Goal: Task Accomplishment & Management: Manage account settings

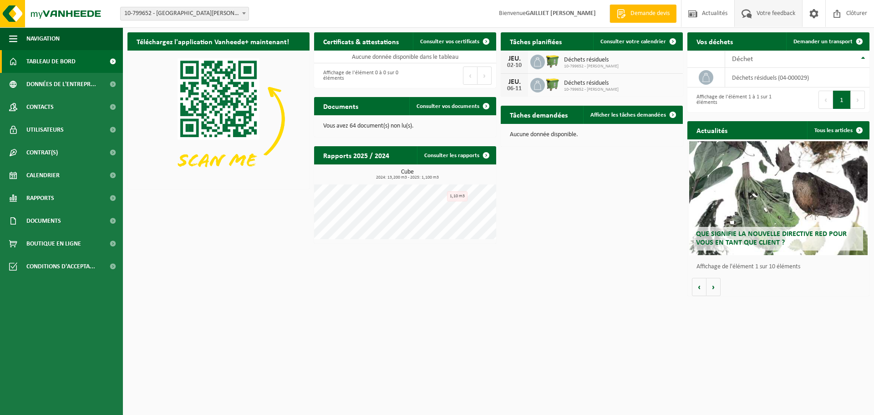
click at [760, 15] on span "Votre feedback" at bounding box center [775, 13] width 43 height 27
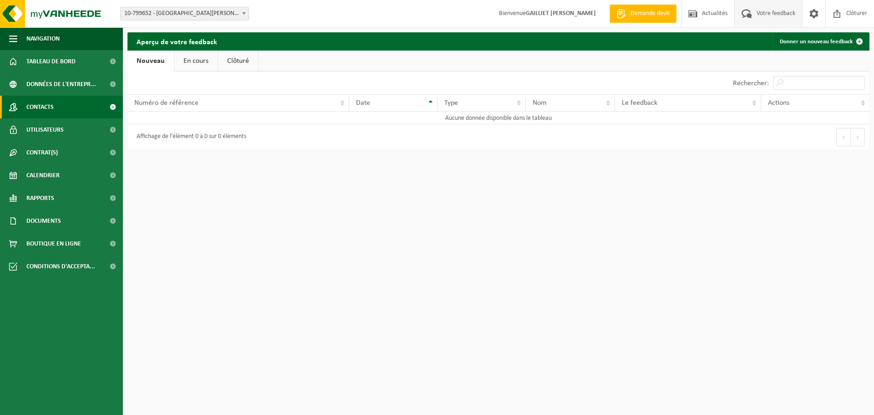
click at [61, 103] on link "Contacts" at bounding box center [61, 107] width 123 height 23
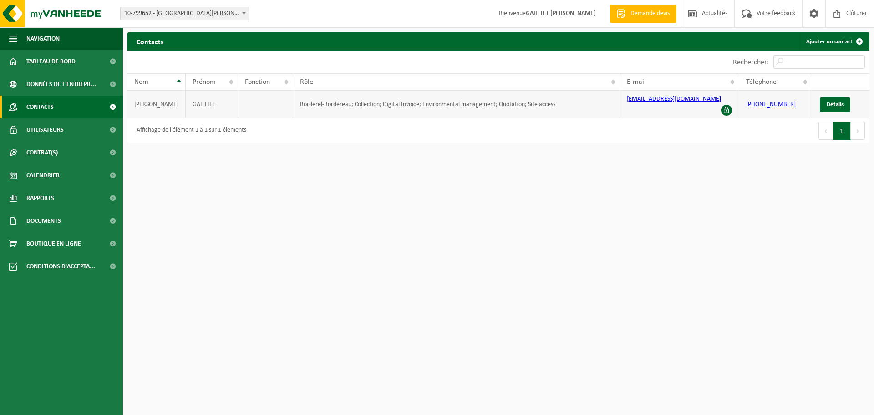
drag, startPoint x: 381, startPoint y: 103, endPoint x: 374, endPoint y: 104, distance: 7.0
click at [380, 103] on td "Borderel-Bordereau; Collection; Digital Invoice; Environmental management; Quot…" at bounding box center [456, 104] width 327 height 27
click at [340, 105] on td "Borderel-Bordereau; Collection; Digital Invoice; Environmental management; Quot…" at bounding box center [456, 104] width 327 height 27
click at [46, 131] on span "Utilisateurs" at bounding box center [44, 129] width 37 height 23
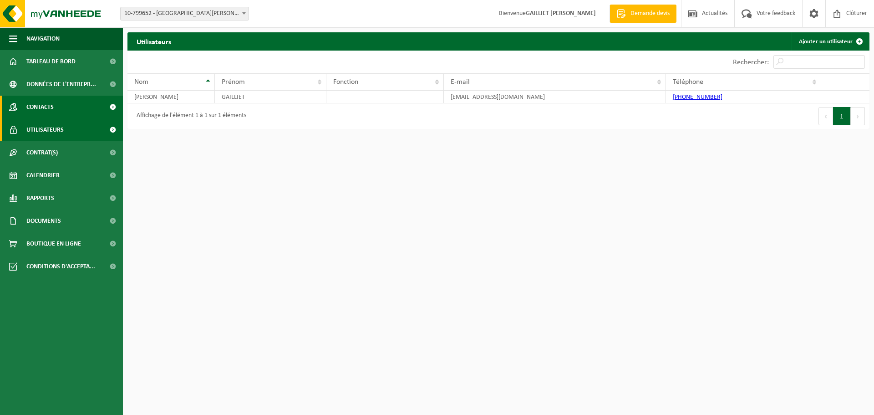
click at [48, 110] on span "Contacts" at bounding box center [39, 107] width 27 height 23
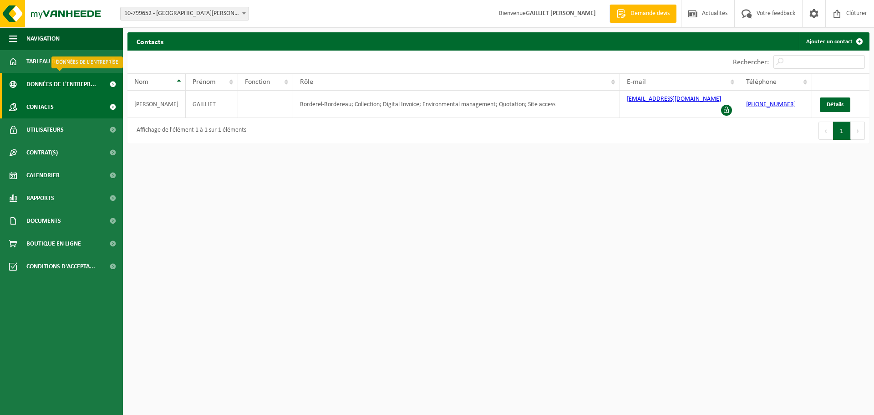
click at [51, 85] on span "Données de l'entrepr..." at bounding box center [61, 84] width 70 height 23
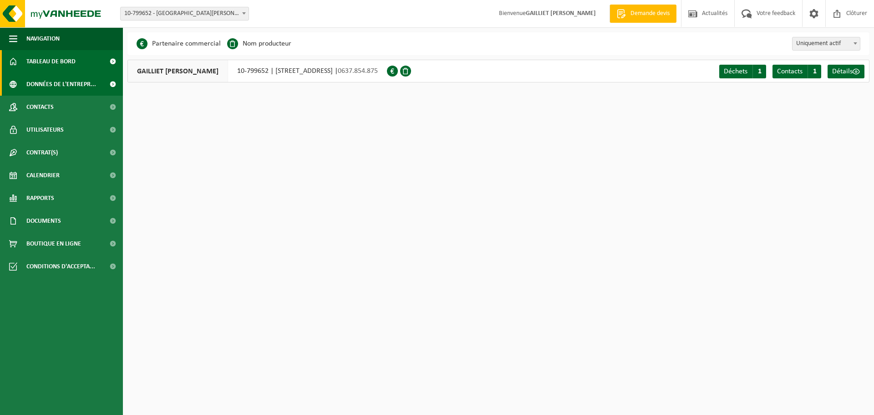
click at [53, 69] on span "Tableau de bord" at bounding box center [50, 61] width 49 height 23
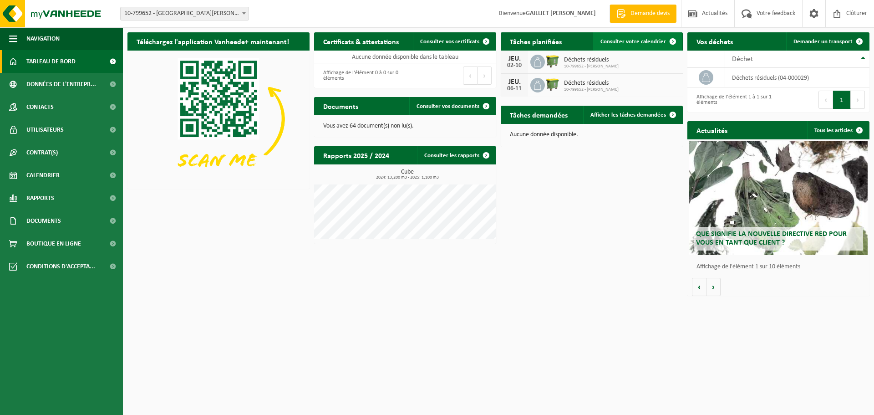
click at [654, 41] on span "Consulter votre calendrier" at bounding box center [633, 42] width 66 height 6
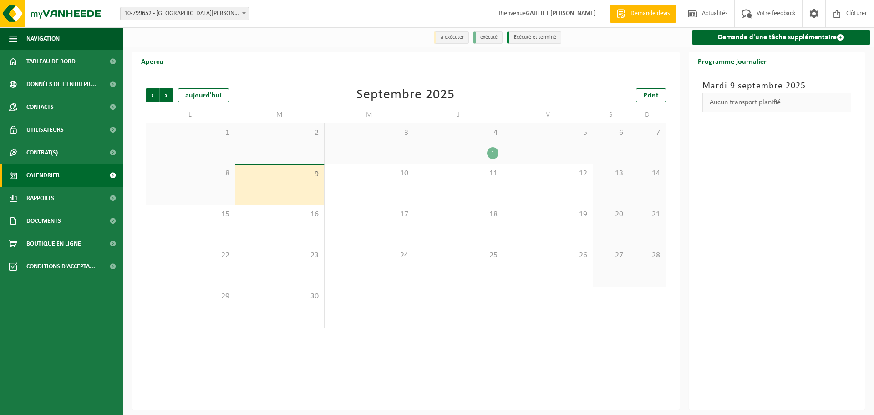
click at [491, 145] on div "4 1" at bounding box center [458, 143] width 89 height 40
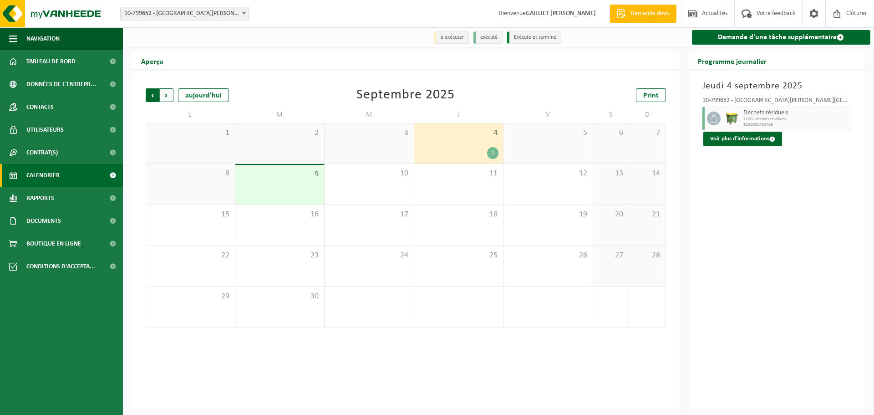
click at [166, 96] on span "Suivant" at bounding box center [167, 95] width 14 height 14
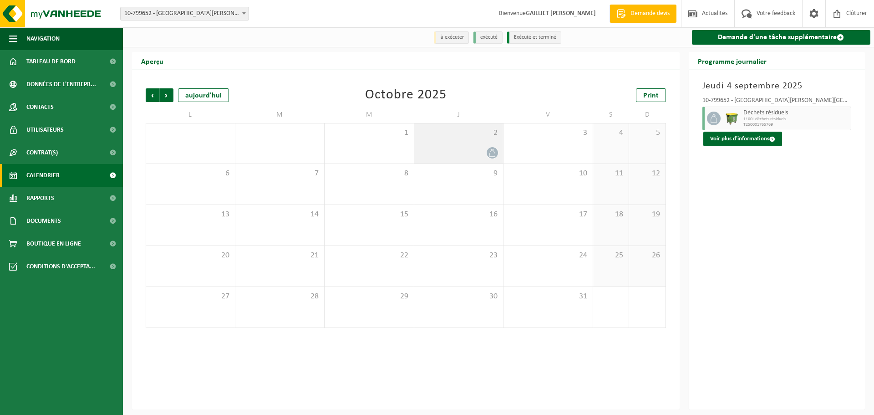
click at [469, 142] on div "2" at bounding box center [458, 143] width 89 height 40
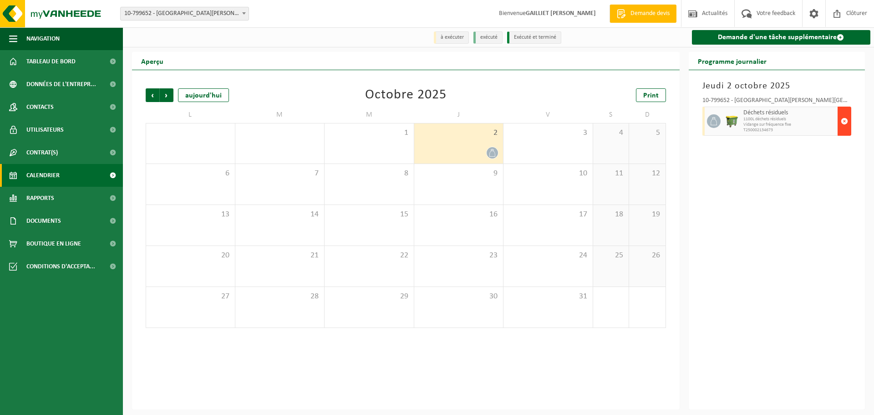
click at [843, 121] on span "button" at bounding box center [844, 121] width 7 height 18
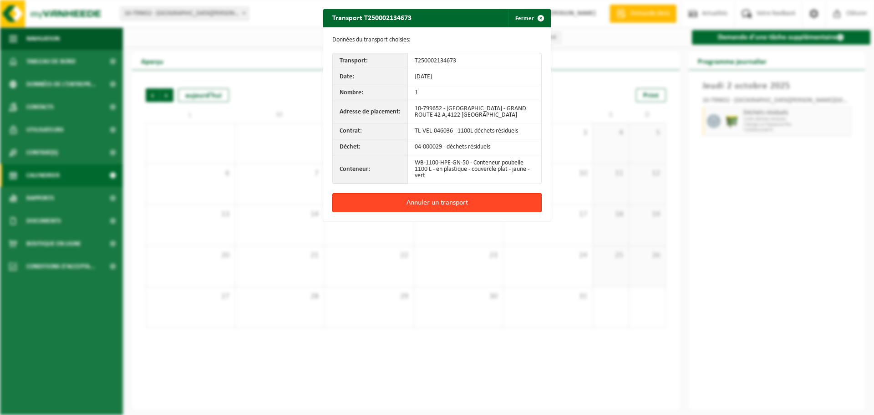
click at [488, 202] on button "Annuler un transport" at bounding box center [436, 202] width 209 height 19
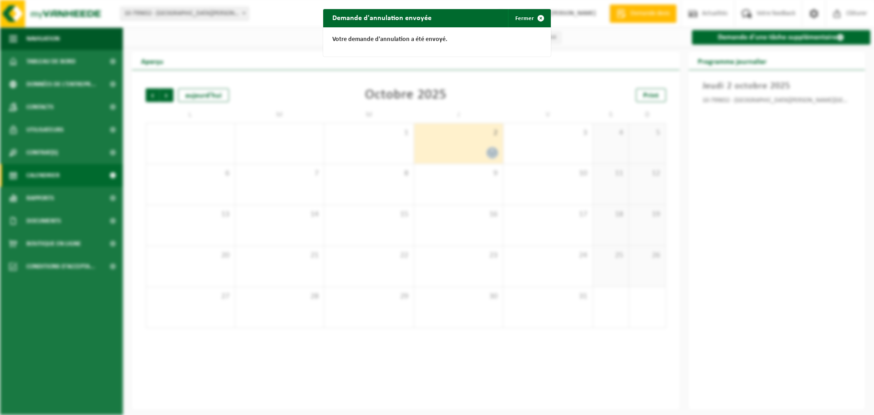
drag, startPoint x: 370, startPoint y: 113, endPoint x: 538, endPoint y: 41, distance: 182.6
click at [373, 111] on div "Demande d'annulation envoyée Fermer Votre demande d'annulation a été envoyé." at bounding box center [437, 207] width 874 height 415
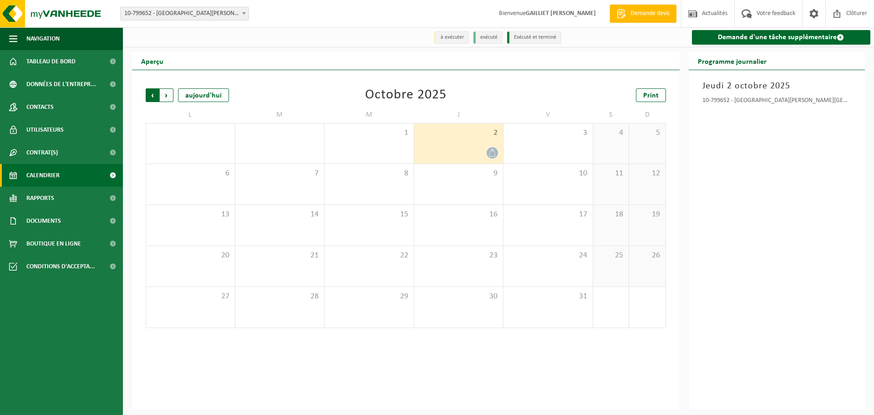
click at [169, 95] on span "Suivant" at bounding box center [167, 95] width 14 height 14
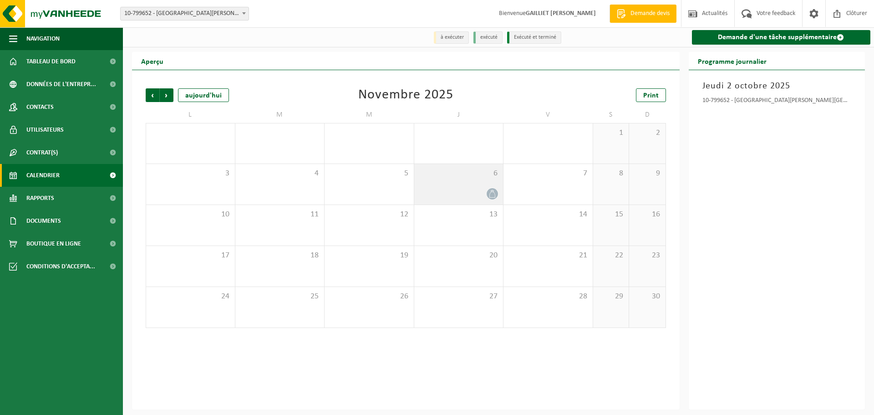
click at [463, 184] on div "6" at bounding box center [458, 184] width 89 height 41
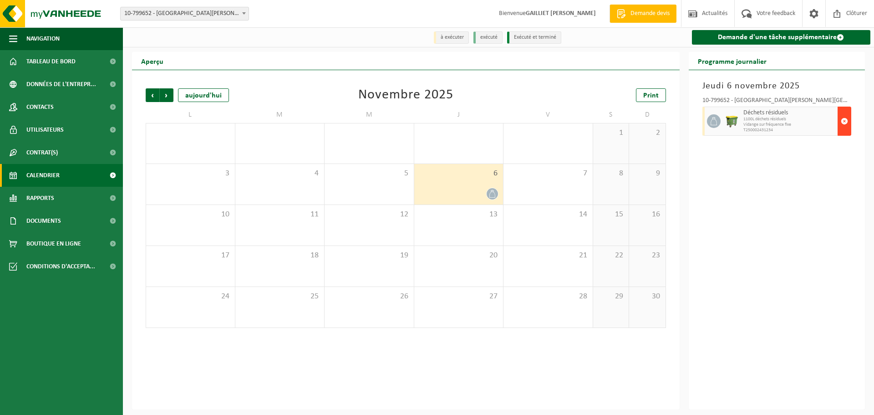
click at [841, 123] on span "button" at bounding box center [844, 121] width 7 height 18
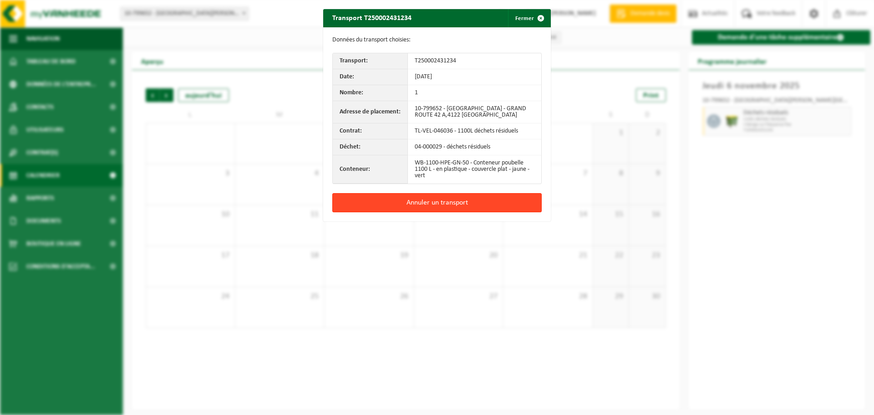
click at [426, 203] on button "Annuler un transport" at bounding box center [436, 202] width 209 height 19
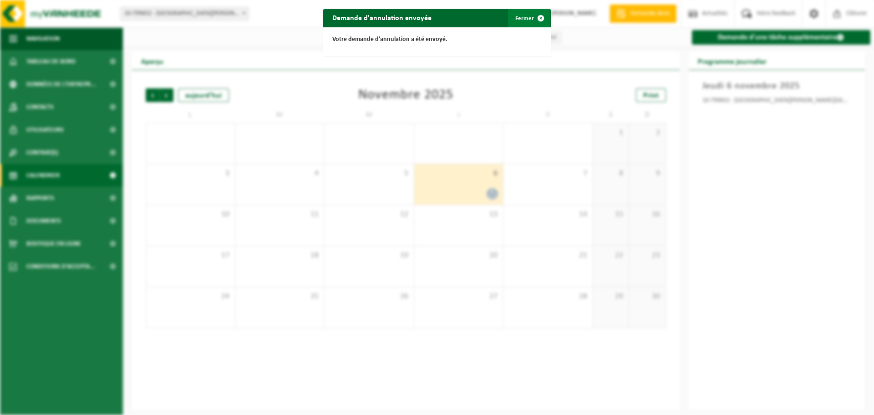
click at [539, 18] on span "button" at bounding box center [541, 18] width 18 height 18
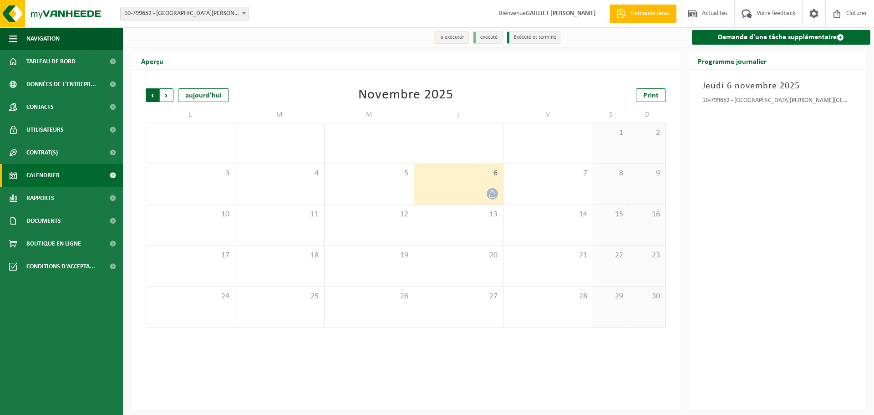
click at [169, 95] on span "Suivant" at bounding box center [167, 95] width 14 height 14
click at [169, 100] on span "Suivant" at bounding box center [167, 95] width 14 height 14
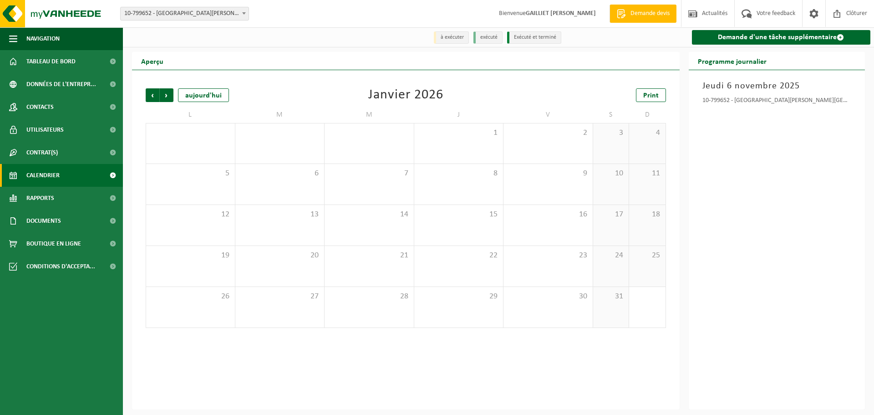
click at [169, 100] on span "Suivant" at bounding box center [167, 95] width 14 height 14
